Goal: Use online tool/utility: Utilize a website feature to perform a specific function

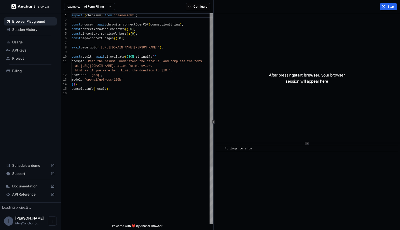
scroll to position [46, 0]
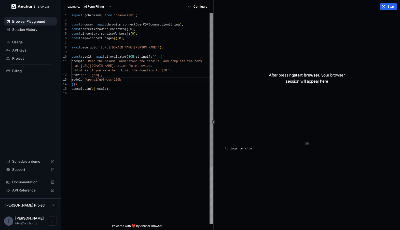
click at [151, 78] on div "import { chromium } from 'playwright' ; const browser = await chromium . connec…" at bounding box center [143, 157] width 142 height 288
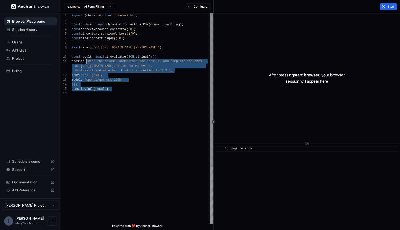
scroll to position [41, 0]
drag, startPoint x: 160, startPoint y: 121, endPoint x: 93, endPoint y: 54, distance: 94.2
click at [93, 55] on div "import { chromium } from 'playwright' ; const browser = await chromium . connec…" at bounding box center [143, 157] width 142 height 288
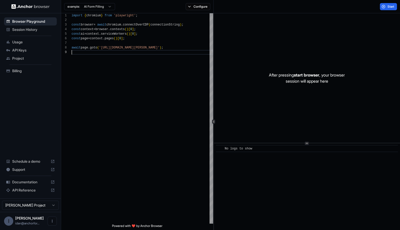
scroll to position [32, 0]
click at [139, 58] on div "import { chromium } from 'playwright' ; const browser = await chromium . connec…" at bounding box center [143, 134] width 142 height 242
click at [140, 54] on div "import { chromium } from 'playwright' ; const browser = await chromium . connec…" at bounding box center [143, 134] width 142 height 242
click at [121, 52] on div "import { chromium } from 'playwright' ; const browser = await chromium . connec…" at bounding box center [143, 134] width 142 height 242
type textarea "**********"
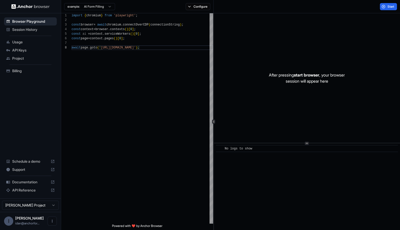
click at [197, 11] on div "example: AI Form Filling Configure" at bounding box center [137, 6] width 153 height 13
click at [197, 10] on div "example: AI Form Filling Configure" at bounding box center [137, 6] width 153 height 13
click at [197, 9] on button "Configure" at bounding box center [198, 6] width 25 height 7
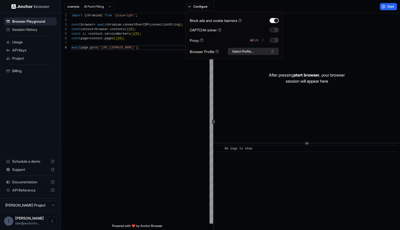
click at [261, 48] on button "Select Profile..." at bounding box center [253, 51] width 51 height 7
click at [152, 88] on div "import { chromium } from 'playwright' ; const browser = await chromium . connec…" at bounding box center [143, 134] width 142 height 242
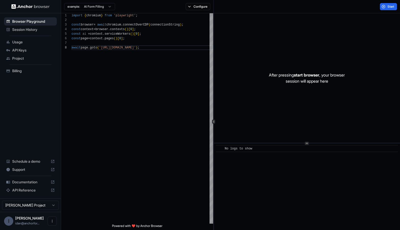
click at [28, 68] on span "Billing" at bounding box center [33, 70] width 43 height 5
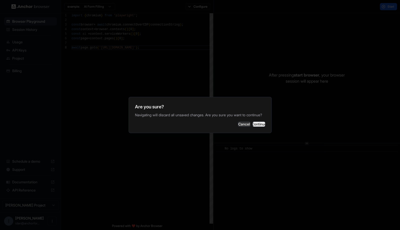
click at [253, 125] on button "Continue" at bounding box center [259, 124] width 13 height 5
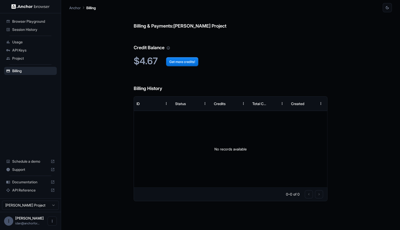
click at [23, 18] on div "Browser Playground" at bounding box center [30, 21] width 53 height 8
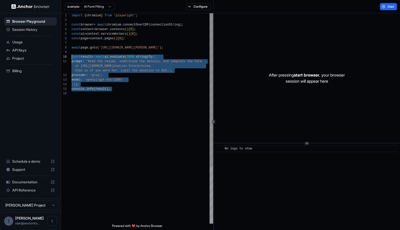
drag, startPoint x: 110, startPoint y: 96, endPoint x: 72, endPoint y: 55, distance: 55.9
click at [72, 55] on div "import { chromium } from 'playwright' ; const browser = await chromium . connec…" at bounding box center [143, 157] width 142 height 288
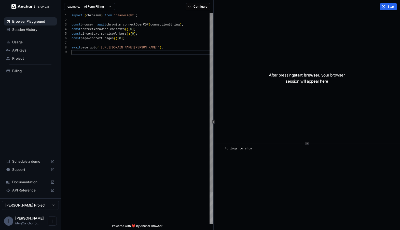
scroll to position [32, 0]
type textarea "**********"
click at [194, 9] on button "Configure" at bounding box center [198, 6] width 25 height 7
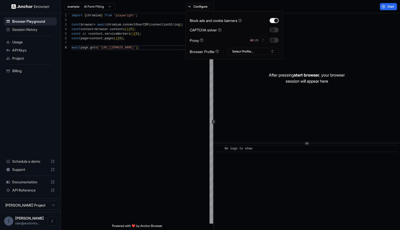
click at [279, 42] on div "Block ads and cookie banners CAPTCHA solver Proxy 🇺🇸 US Browser Profile Select …" at bounding box center [234, 35] width 98 height 48
click at [278, 42] on div at bounding box center [274, 40] width 9 height 5
click at [278, 41] on button "button" at bounding box center [274, 40] width 9 height 5
click at [242, 51] on button "Select Profile..." at bounding box center [253, 51] width 51 height 7
type input "*"
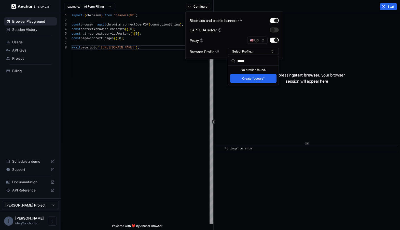
type input "******"
click at [249, 82] on button "Create "google"" at bounding box center [253, 78] width 46 height 9
click at [387, 7] on button "Start" at bounding box center [388, 6] width 17 height 7
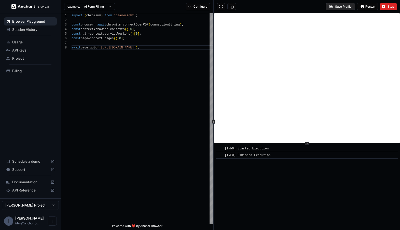
click at [331, 7] on button "Save Profile" at bounding box center [340, 6] width 29 height 7
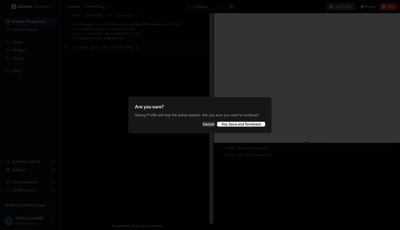
click at [249, 124] on button "Yes, Save and Terminate" at bounding box center [241, 124] width 48 height 5
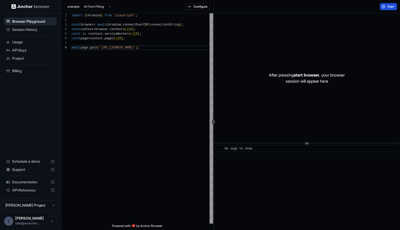
click at [386, 5] on button "Start" at bounding box center [388, 6] width 17 height 7
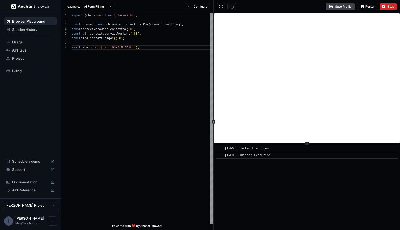
click at [196, 11] on div "example: AI Form Filling Configure" at bounding box center [137, 6] width 153 height 13
click at [197, 10] on button "Configure" at bounding box center [198, 6] width 25 height 7
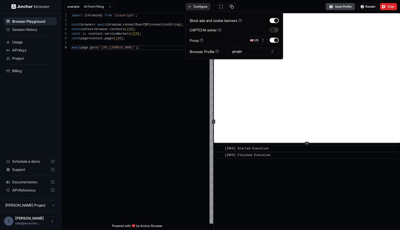
click at [208, 7] on button "Configure" at bounding box center [198, 6] width 25 height 7
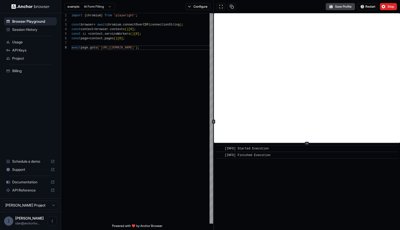
click at [12, 190] on span "API Reference" at bounding box center [30, 190] width 36 height 5
click at [186, 13] on div "example: AI Form Filling Configure" at bounding box center [137, 6] width 153 height 13
click at [187, 11] on div "example: AI Form Filling Configure" at bounding box center [137, 6] width 153 height 13
click at [190, 8] on button "Configure" at bounding box center [198, 6] width 25 height 7
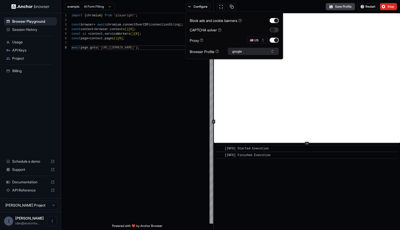
click at [249, 53] on button "google" at bounding box center [253, 51] width 51 height 7
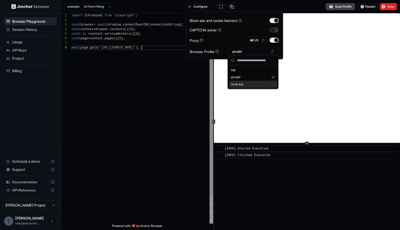
click at [194, 107] on div "import { chromium } from 'playwright' ; const browser = await chromium . connec…" at bounding box center [143, 134] width 142 height 242
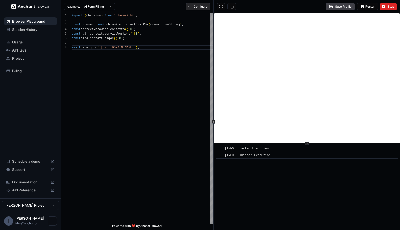
click at [188, 4] on button "Configure" at bounding box center [198, 6] width 25 height 7
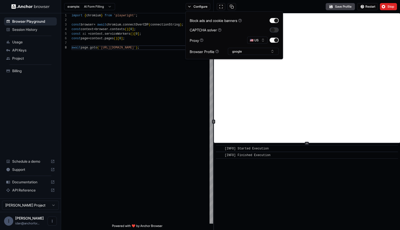
click at [277, 29] on button "button" at bounding box center [274, 29] width 9 height 5
click at [260, 7] on div "Save Profile Restart Stop" at bounding box center [307, 6] width 186 height 13
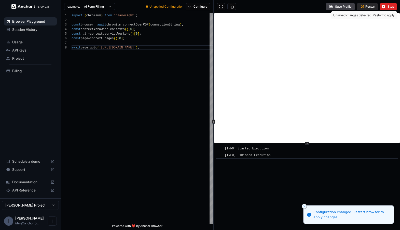
click at [369, 7] on span "Restart" at bounding box center [371, 7] width 10 height 4
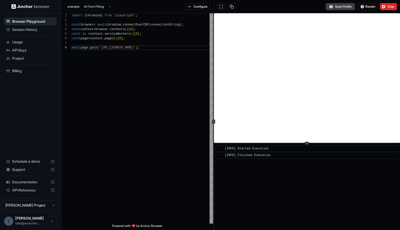
click at [198, 11] on div "example: AI Form Filling Configure" at bounding box center [137, 6] width 153 height 13
click at [198, 9] on button "Configure" at bounding box center [198, 6] width 25 height 7
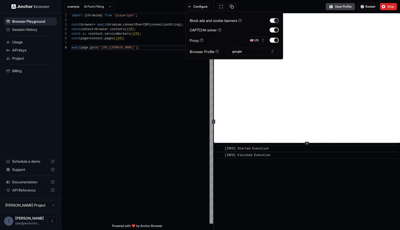
click at [276, 23] on div "Block ads and cookie banners" at bounding box center [234, 20] width 89 height 5
click at [276, 22] on button "button" at bounding box center [274, 20] width 9 height 5
click at [277, 28] on button "button" at bounding box center [274, 29] width 9 height 5
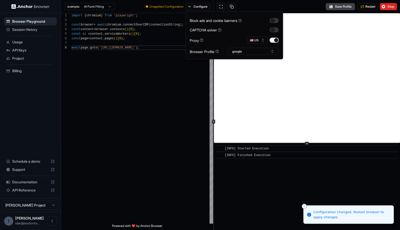
click at [309, 2] on div "Save Profile Restart Stop" at bounding box center [307, 6] width 186 height 13
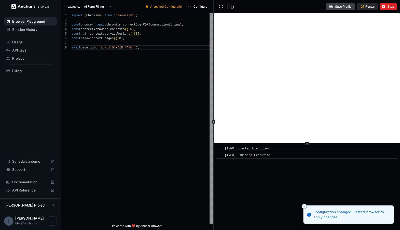
click at [369, 6] on span "Restart" at bounding box center [371, 7] width 10 height 4
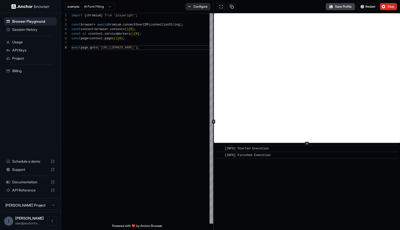
click at [190, 5] on button "Configure" at bounding box center [198, 6] width 25 height 7
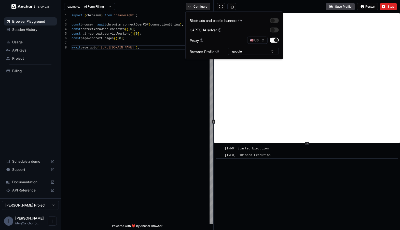
click at [190, 5] on button "Configure" at bounding box center [198, 6] width 25 height 7
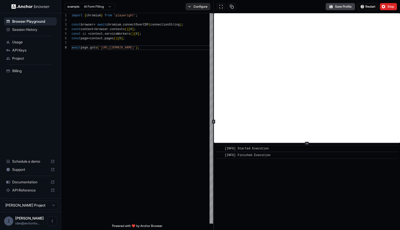
click at [191, 5] on button "Configure" at bounding box center [198, 6] width 25 height 7
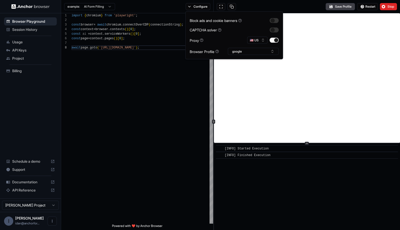
click at [127, 3] on div "example: AI Form Filling Configure" at bounding box center [137, 6] width 153 height 13
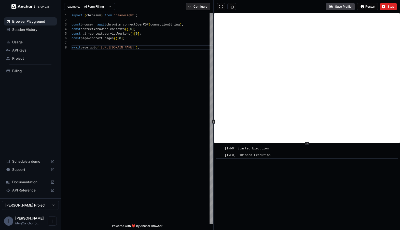
click at [206, 8] on button "Configure" at bounding box center [198, 6] width 25 height 7
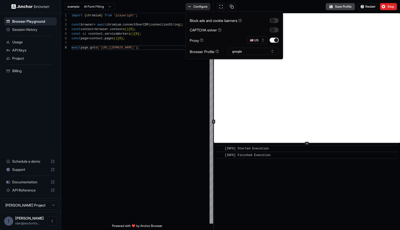
click at [195, 6] on button "Configure" at bounding box center [198, 6] width 25 height 7
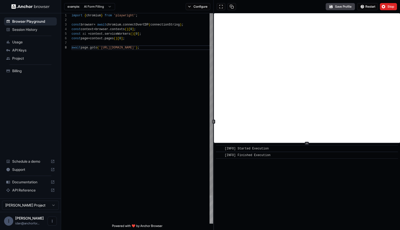
click at [181, 14] on div "import { chromium } from 'playwright' ; const browser = await chromium . connec…" at bounding box center [143, 134] width 142 height 242
click at [201, 5] on button "Configure" at bounding box center [198, 6] width 25 height 7
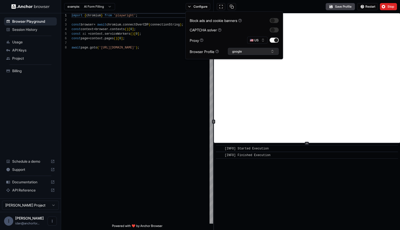
click at [250, 54] on button "google" at bounding box center [253, 51] width 51 height 7
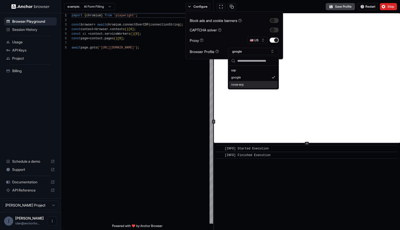
click at [251, 7] on div "Save Profile Restart Stop" at bounding box center [307, 6] width 186 height 13
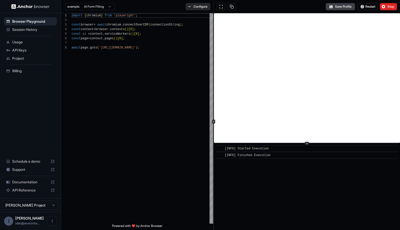
click at [200, 9] on button "Configure" at bounding box center [198, 6] width 25 height 7
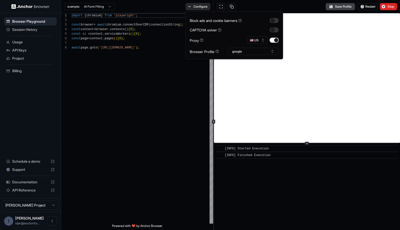
click at [200, 9] on button "Configure" at bounding box center [198, 6] width 25 height 7
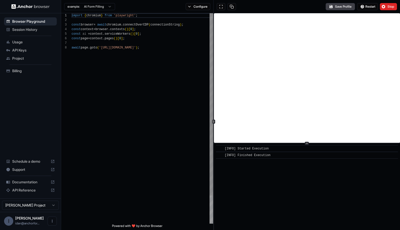
scroll to position [32, 0]
click at [103, 48] on div "import { chromium } from 'playwright' ; const browser = await chromium . connec…" at bounding box center [143, 134] width 142 height 242
click at [174, 73] on div "import { chromium } from 'playwright' ; const browser = await chromium . connec…" at bounding box center [143, 134] width 142 height 242
click at [193, 5] on button "Configure" at bounding box center [198, 6] width 25 height 7
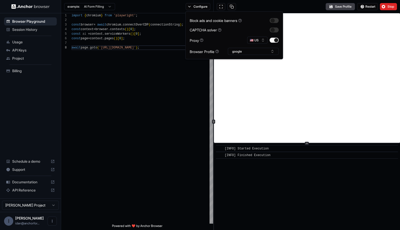
click at [281, 1] on div "Save Profile Restart Stop" at bounding box center [307, 6] width 186 height 13
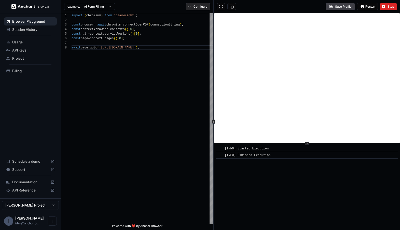
click at [201, 7] on button "Configure" at bounding box center [198, 6] width 25 height 7
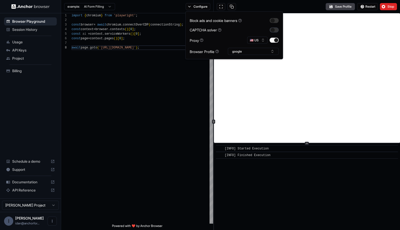
click at [273, 29] on button "button" at bounding box center [274, 29] width 9 height 5
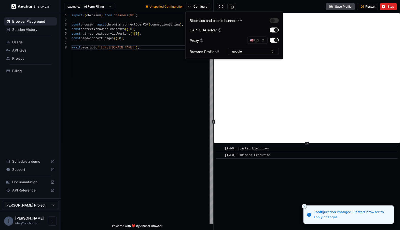
click at [280, 10] on div "Save Profile Restart Stop" at bounding box center [307, 6] width 186 height 13
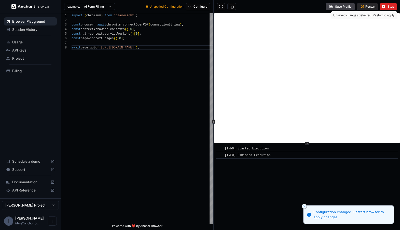
click at [373, 5] on span "Restart" at bounding box center [371, 7] width 10 height 4
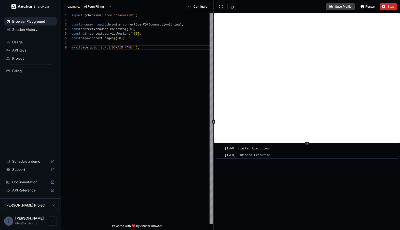
click at [202, 10] on div "example: AI Form Filling Configure" at bounding box center [137, 6] width 153 height 13
click at [202, 6] on button "Configure" at bounding box center [198, 6] width 25 height 7
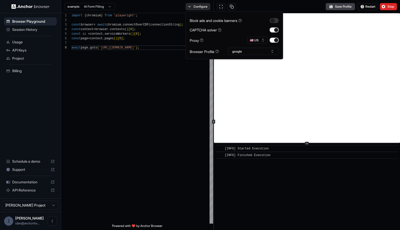
click at [202, 6] on button "Configure" at bounding box center [198, 6] width 25 height 7
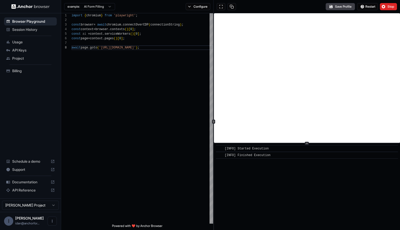
click at [194, 10] on div "example: AI Form Filling Configure" at bounding box center [137, 6] width 153 height 13
click at [197, 8] on button "Configure" at bounding box center [198, 6] width 25 height 7
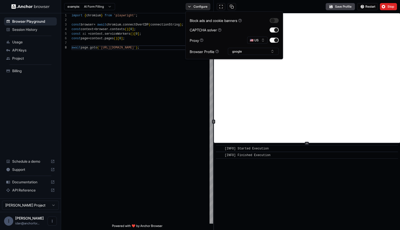
click at [192, 6] on button "Configure" at bounding box center [198, 6] width 25 height 7
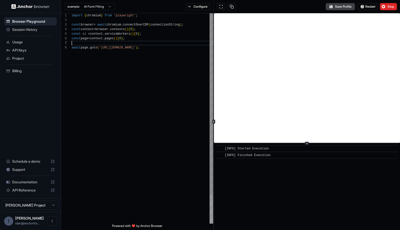
click at [114, 45] on div "import { chromium } from 'playwright' ; const browser = await chromium . connec…" at bounding box center [143, 134] width 142 height 242
click at [118, 46] on div "import { chromium } from 'playwright' ; const browser = await chromium . connec…" at bounding box center [143, 134] width 142 height 242
type textarea "**********"
click at [363, 7] on button "Restart" at bounding box center [367, 6] width 21 height 7
click at [190, 4] on button "Configure" at bounding box center [198, 6] width 25 height 7
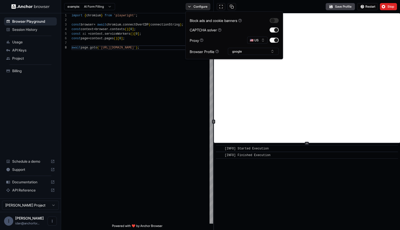
click at [190, 4] on button "Configure" at bounding box center [198, 6] width 25 height 7
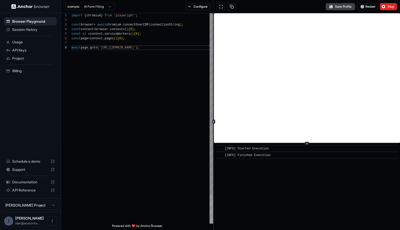
scroll to position [0, 0]
click at [197, 17] on div "import { chromium } from 'playwright' ; const browser = await chromium . connec…" at bounding box center [143, 134] width 142 height 242
click at [256, 8] on div "Save Profile Restart Stop" at bounding box center [307, 6] width 186 height 13
click at [374, 8] on span "Restart" at bounding box center [371, 7] width 10 height 4
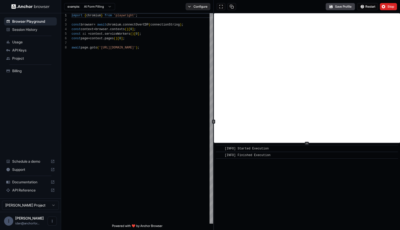
click at [196, 5] on button "Configure" at bounding box center [198, 6] width 25 height 7
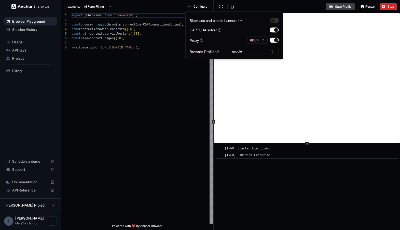
click at [293, 4] on div "Save Profile Restart Stop" at bounding box center [307, 6] width 186 height 13
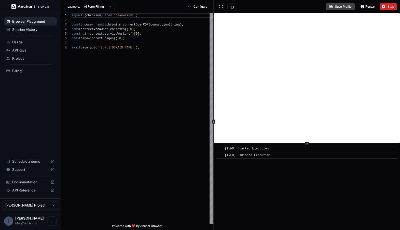
scroll to position [18, 0]
click at [126, 33] on div "import { chromium } from 'playwright' ; const browser = await chromium . connec…" at bounding box center [143, 134] width 142 height 242
click at [146, 41] on div "import { chromium } from 'playwright' ; const browser = await chromium . connec…" at bounding box center [143, 134] width 142 height 242
click at [19, 42] on span "Usage" at bounding box center [33, 41] width 43 height 5
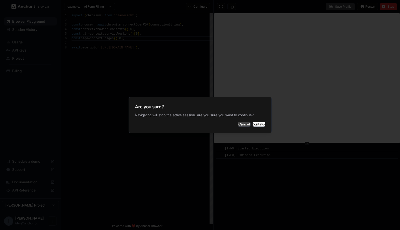
click at [238, 123] on button "Cancel" at bounding box center [244, 124] width 13 height 5
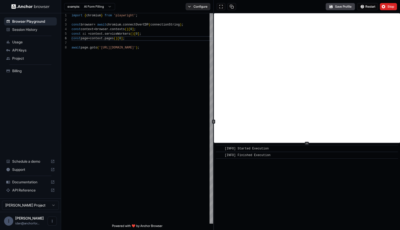
click at [203, 4] on button "Configure" at bounding box center [198, 6] width 25 height 7
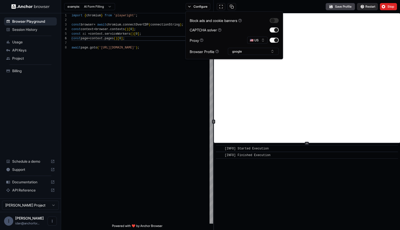
click at [363, 9] on button "Restart" at bounding box center [367, 6] width 21 height 7
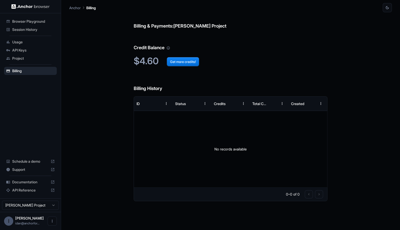
click at [7, 39] on div "Usage" at bounding box center [30, 42] width 53 height 8
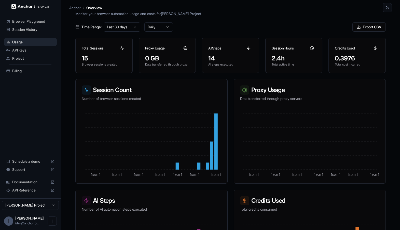
scroll to position [7, 0]
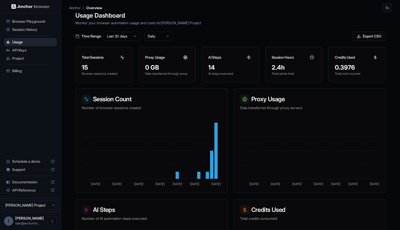
click at [7, 30] on icon at bounding box center [8, 29] width 3 height 3
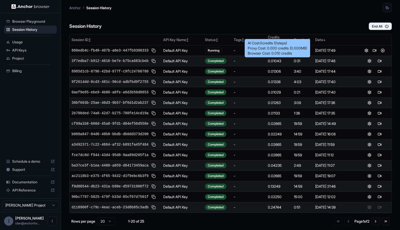
click at [275, 63] on div "0.01043" at bounding box center [279, 60] width 22 height 5
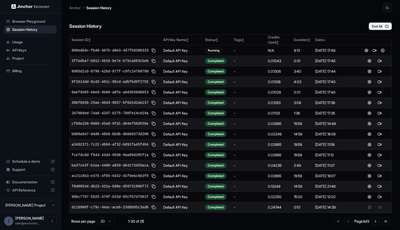
click at [6, 41] on div "Usage" at bounding box center [30, 42] width 53 height 8
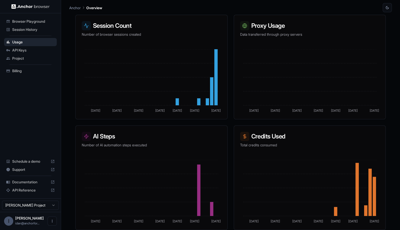
scroll to position [85, 0]
click at [39, 25] on div "Browser Playground" at bounding box center [30, 21] width 53 height 8
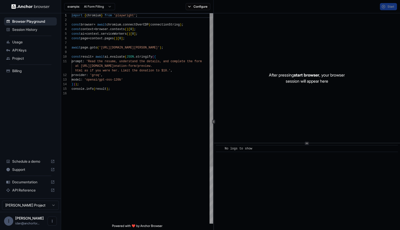
scroll to position [46, 0]
click at [35, 29] on span "Session History" at bounding box center [33, 29] width 43 height 5
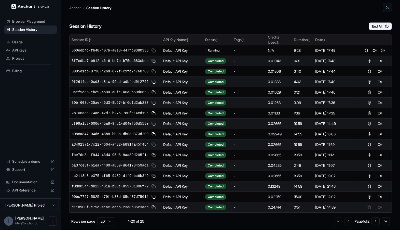
drag, startPoint x: 385, startPoint y: 52, endPoint x: 250, endPoint y: 39, distance: 135.9
click at [250, 39] on table "Session ID ↕ API Key Name ↕ Status ↕ Tags ↕ Credits Used ↕ Duration ↕ Date ↓ 86…" at bounding box center [231, 144] width 322 height 220
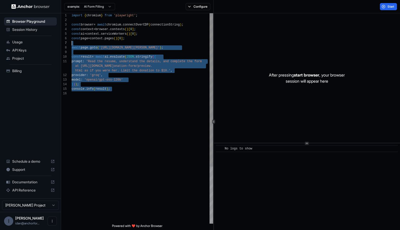
scroll to position [32, 0]
drag, startPoint x: 123, startPoint y: 101, endPoint x: 65, endPoint y: 49, distance: 77.4
click at [72, 49] on div "import { chromium } from 'playwright' ; const browser = await chromium . connec…" at bounding box center [143, 157] width 142 height 288
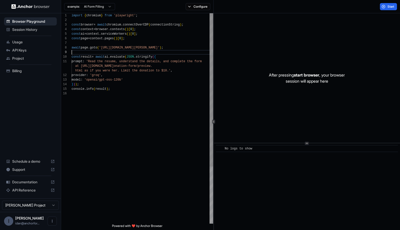
scroll to position [37, 0]
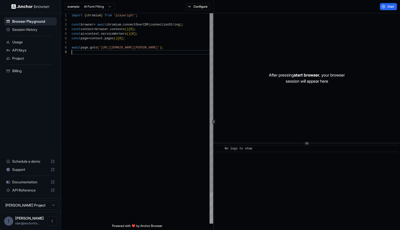
type textarea "**********"
click at [192, 7] on button "Configure" at bounding box center [198, 6] width 25 height 7
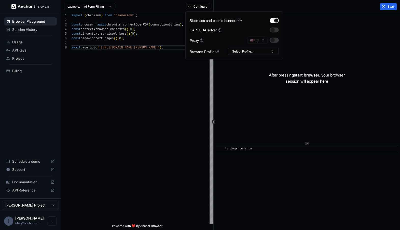
click at [274, 38] on button "button" at bounding box center [274, 40] width 9 height 5
click at [261, 41] on button "🇺🇸 US" at bounding box center [257, 40] width 20 height 7
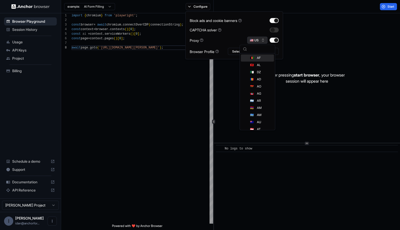
click at [261, 41] on button "🇺🇸 US" at bounding box center [257, 40] width 20 height 7
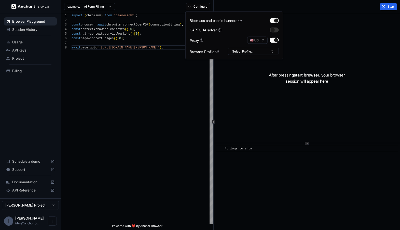
click at [238, 38] on div "Proxy 🇺🇸 US" at bounding box center [234, 40] width 89 height 7
click at [275, 97] on div "After pressing start browser , your browser session will appear here" at bounding box center [307, 77] width 186 height 129
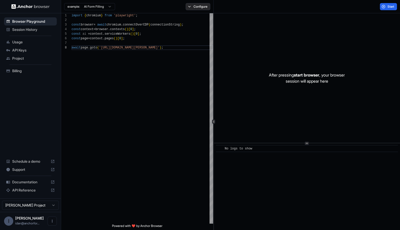
click at [194, 4] on button "Configure" at bounding box center [198, 6] width 25 height 7
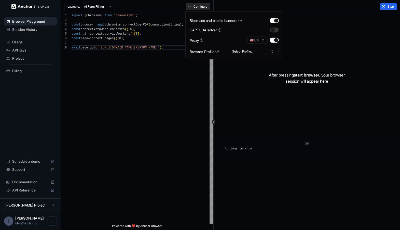
click at [193, 5] on button "Configure" at bounding box center [198, 6] width 25 height 7
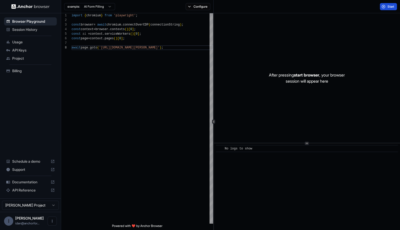
click at [384, 7] on button "Start" at bounding box center [388, 6] width 17 height 7
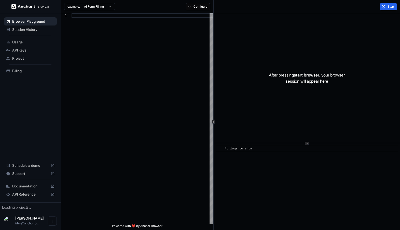
scroll to position [46, 0]
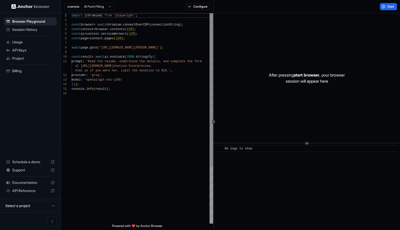
scroll to position [46, 0]
click at [29, 30] on span "Session History" at bounding box center [33, 29] width 43 height 5
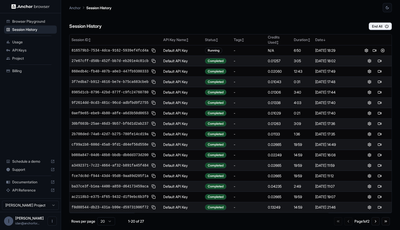
click at [31, 20] on span "Browser Playground" at bounding box center [33, 21] width 43 height 5
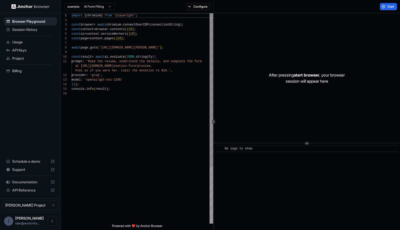
scroll to position [46, 0]
click at [24, 41] on span "Usage" at bounding box center [33, 41] width 43 height 5
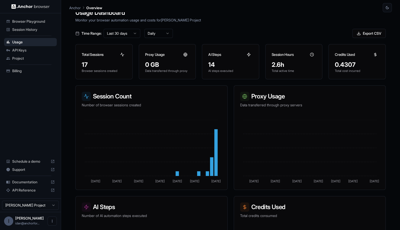
scroll to position [10, 0]
click at [28, 22] on span "Browser Playground" at bounding box center [33, 21] width 43 height 5
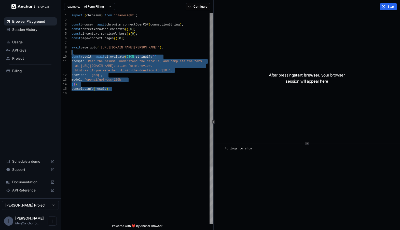
drag, startPoint x: 91, startPoint y: 140, endPoint x: 59, endPoint y: 52, distance: 93.1
click at [72, 52] on div "import { chromium } from 'playwright' ; const browser = await chromium . connec…" at bounding box center [143, 157] width 142 height 288
type textarea "**********"
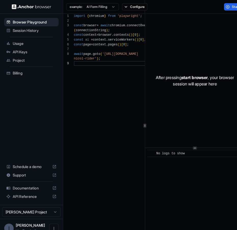
type textarea "**********"
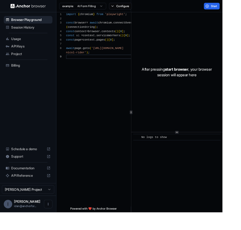
type textarea "**********"
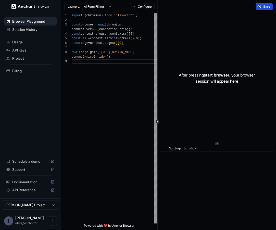
click at [266, 6] on span "Start" at bounding box center [266, 7] width 7 height 4
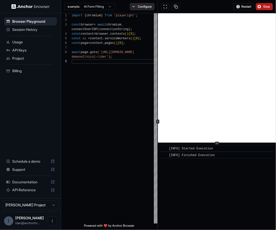
click at [142, 7] on button "Configure" at bounding box center [142, 6] width 25 height 7
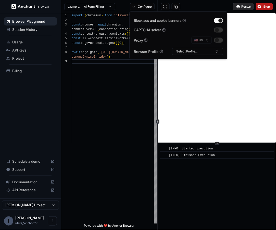
click at [244, 7] on span "Restart" at bounding box center [246, 7] width 10 height 4
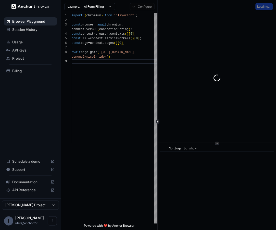
type textarea "**********"
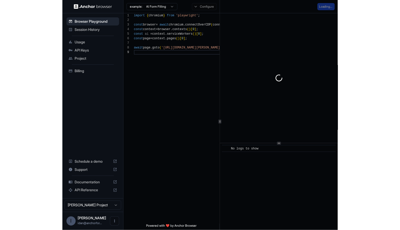
scroll to position [36, 0]
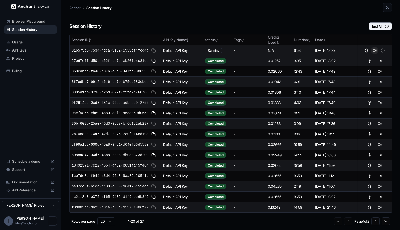
click at [376, 51] on button at bounding box center [375, 50] width 6 height 6
click at [59, 25] on div "Browser Playground Session History Usage API Keys Project Billing Schedule a de…" at bounding box center [30, 105] width 61 height 185
click at [51, 22] on span "Browser Playground" at bounding box center [33, 21] width 43 height 5
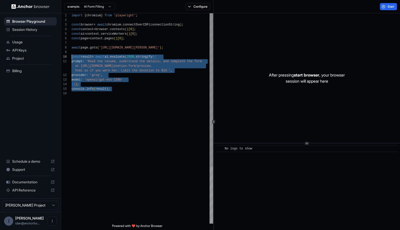
drag, startPoint x: 128, startPoint y: 114, endPoint x: 67, endPoint y: 57, distance: 83.7
click at [72, 57] on div "import { chromium } from 'playwright' ; const browser = await chromium . connec…" at bounding box center [143, 157] width 142 height 288
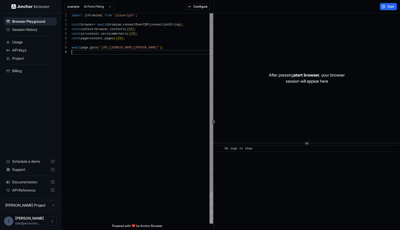
scroll to position [32, 0]
type textarea "**********"
click at [383, 8] on button "Start" at bounding box center [388, 6] width 17 height 7
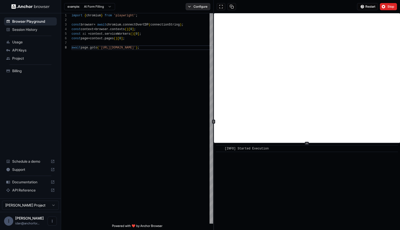
click at [205, 6] on button "Configure" at bounding box center [198, 6] width 25 height 7
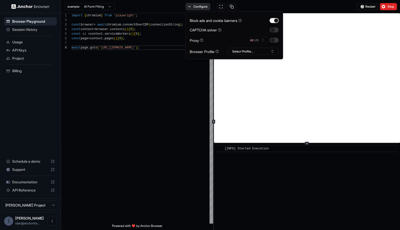
click at [205, 6] on button "Configure" at bounding box center [198, 6] width 25 height 7
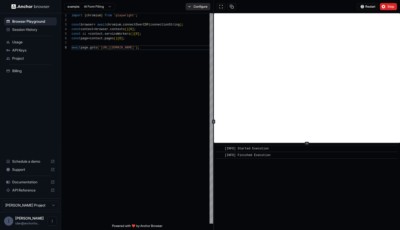
click at [192, 7] on button "Configure" at bounding box center [198, 6] width 25 height 7
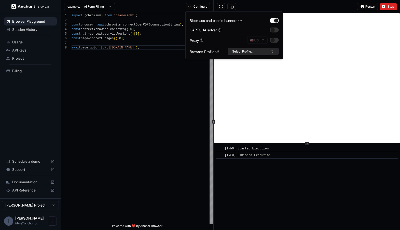
click at [252, 54] on button "Select Profile..." at bounding box center [253, 51] width 51 height 7
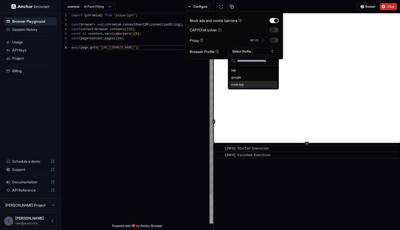
click at [140, 97] on div "import { chromium } from 'playwright' ; const browser = await chromium . connec…" at bounding box center [143, 134] width 142 height 242
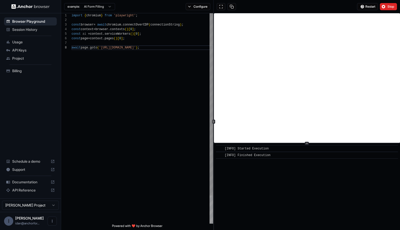
click at [137, 43] on div "import { chromium } from 'playwright' ; const browser = await chromium . connec…" at bounding box center [143, 134] width 142 height 242
click at [128, 50] on div "import { chromium } from 'playwright' ; const browser = await chromium . connec…" at bounding box center [143, 134] width 142 height 242
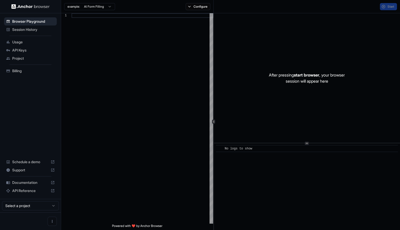
scroll to position [46, 0]
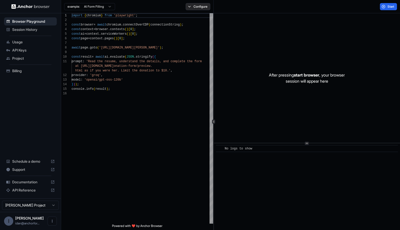
click at [207, 5] on button "Configure" at bounding box center [198, 6] width 25 height 7
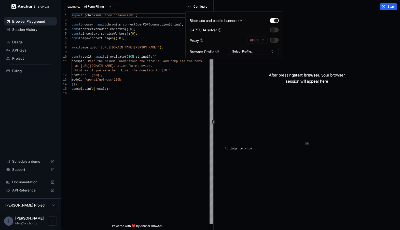
click at [272, 37] on div "🇺🇸 US" at bounding box center [263, 40] width 32 height 7
click at [273, 41] on button "button" at bounding box center [274, 40] width 9 height 5
click at [133, 149] on div "import { chromium } from 'playwright' ; const browser = await chromium . connec…" at bounding box center [143, 157] width 142 height 288
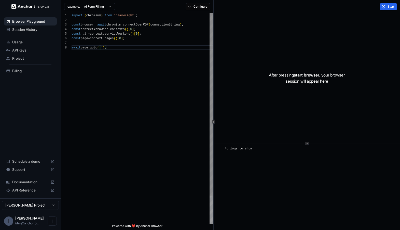
type textarea "**********"
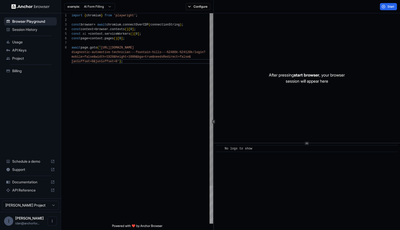
click at [150, 87] on div "import { chromium } from 'playwright' ; const browser = await chromium . connec…" at bounding box center [143, 141] width 142 height 256
click at [391, 6] on span "Start" at bounding box center [391, 7] width 7 height 4
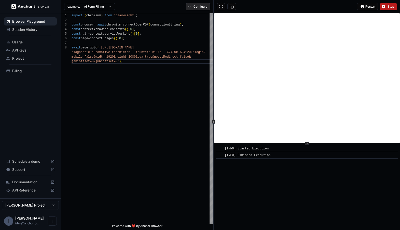
click at [197, 9] on button "Configure" at bounding box center [198, 6] width 25 height 7
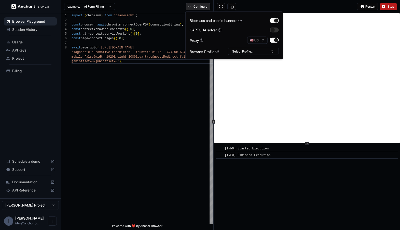
click at [197, 9] on button "Configure" at bounding box center [198, 6] width 25 height 7
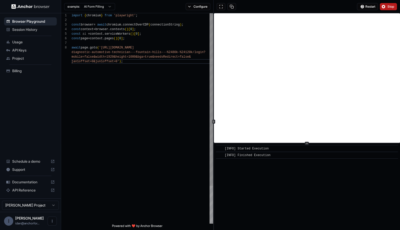
click at [197, 69] on div "import { chromium } from 'playwright' ; const browser = await chromium . connec…" at bounding box center [143, 141] width 142 height 256
click at [26, 189] on span "API Reference" at bounding box center [30, 190] width 36 height 5
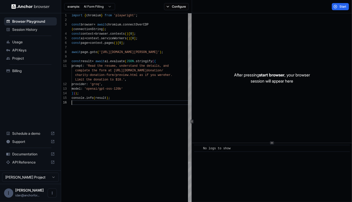
scroll to position [41, 0]
click at [133, 117] on div "import { chromium } from 'playwright' ; const browser = await chromium . connec…" at bounding box center [132, 161] width 120 height 297
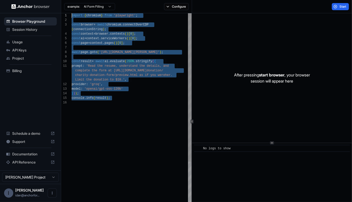
drag, startPoint x: 130, startPoint y: 148, endPoint x: 76, endPoint y: 11, distance: 147.0
click at [75, 13] on div "import { chromium } from 'playwright' ; const browser = await chromium . connec…" at bounding box center [132, 161] width 120 height 297
click at [108, 71] on div "import { chromium } from 'playwright' ; const browser = await chromium . connec…" at bounding box center [132, 161] width 120 height 297
click at [109, 70] on div "import { chromium } from 'playwright' ; const browser = await chromium . connec…" at bounding box center [132, 161] width 120 height 297
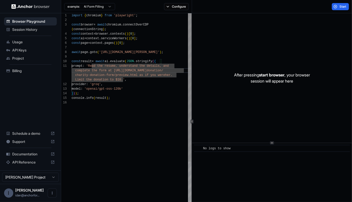
scroll to position [37, 0]
click at [100, 51] on div "import { chromium } from 'playwright' ; const browser = await chromium . connec…" at bounding box center [132, 161] width 120 height 297
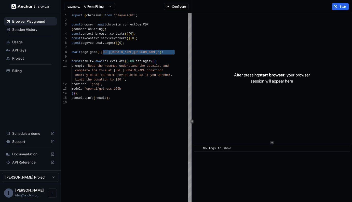
scroll to position [5, 0]
click at [110, 66] on div "import { chromium } from 'playwright' ; const browser = await chromium . connec…" at bounding box center [132, 161] width 120 height 297
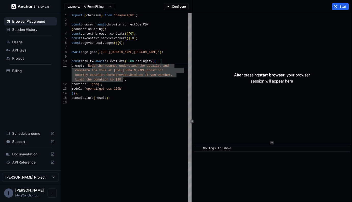
scroll to position [0, 0]
click at [104, 62] on div "import { chromium } from 'playwright' ; const browser = await chromium . connec…" at bounding box center [132, 161] width 120 height 297
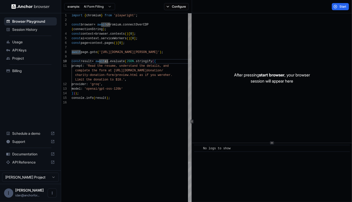
scroll to position [5, 0]
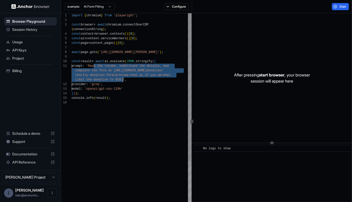
drag, startPoint x: 93, startPoint y: 66, endPoint x: 124, endPoint y: 78, distance: 33.2
click at [124, 78] on div "import { chromium } from 'playwright' ; const browser = await chromium . connec…" at bounding box center [132, 161] width 120 height 297
click at [136, 116] on div "import { chromium } from 'playwright' ; const browser = await chromium . connec…" at bounding box center [132, 161] width 120 height 297
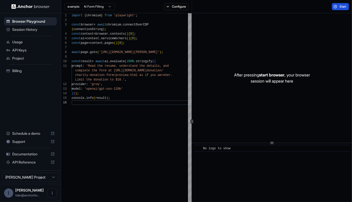
click at [344, 8] on span "Start" at bounding box center [343, 7] width 7 height 4
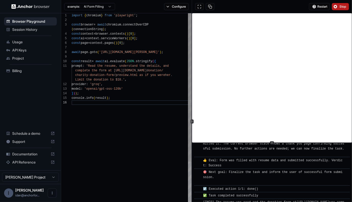
scroll to position [5, 0]
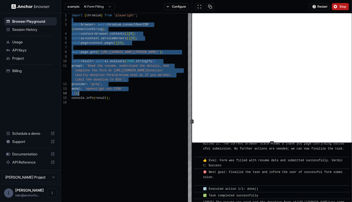
drag, startPoint x: 85, startPoint y: 19, endPoint x: 112, endPoint y: 103, distance: 88.1
click at [111, 101] on div "import { chromium } from 'playwright' ; const browser = await chromium . connec…" at bounding box center [132, 161] width 120 height 297
click at [119, 79] on div "import { chromium } from 'playwright' ; const browser = await chromium . connec…" at bounding box center [132, 161] width 120 height 297
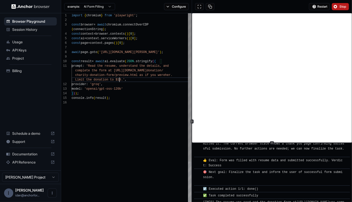
click at [119, 79] on div "import { chromium } from 'playwright' ; const browser = await chromium . connec…" at bounding box center [132, 161] width 120 height 297
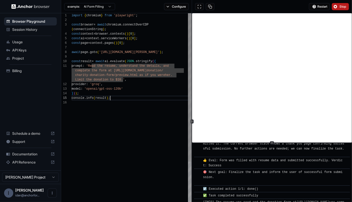
scroll to position [37, 0]
click at [130, 98] on div "import { chromium } from 'playwright' ; const browser = await chromium . connec…" at bounding box center [132, 161] width 120 height 297
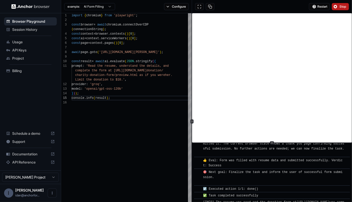
click at [102, 1] on div "example: AI Form Filling Configure" at bounding box center [126, 6] width 131 height 13
click at [102, 2] on div "example: AI Form Filling" at bounding box center [89, 6] width 51 height 8
click at [102, 3] on html "Browser Playground Session History Usage API Keys Project Billing Schedule a de…" at bounding box center [176, 101] width 352 height 202
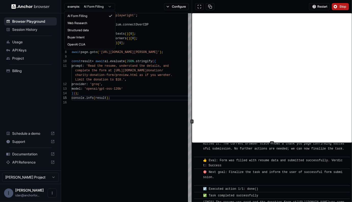
type textarea "**********"
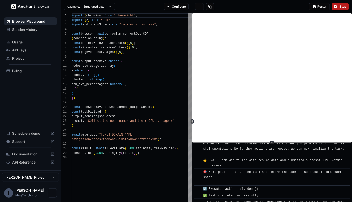
scroll to position [0, 0]
click at [137, 15] on div "import { chromium } from 'playwright' ; import { z } from "zod" ; import zodToJ…" at bounding box center [132, 189] width 120 height 352
click at [315, 6] on button "Restart" at bounding box center [319, 6] width 21 height 7
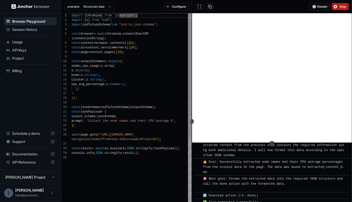
scroll to position [37, 0]
click at [181, 51] on div "import { chromium } from 'playwright' ; import { z } from "zod" ; import zodToJ…" at bounding box center [132, 189] width 120 height 352
click at [173, 21] on div "import { chromium } from 'playwright' ; import { z } from "zod" ; import zodToJ…" at bounding box center [132, 189] width 120 height 352
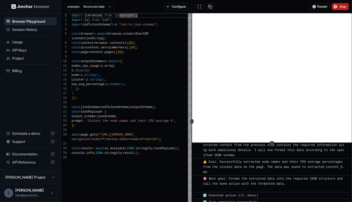
click at [313, 183] on div "🎯 Next goal: Format the extracted data into the required JSON structure and cal…" at bounding box center [273, 183] width 141 height 15
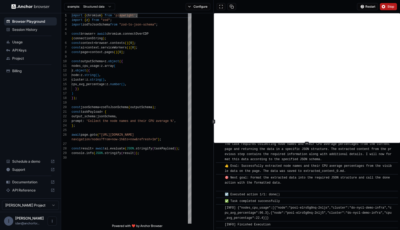
scroll to position [79, 0]
